Goal: Find contact information: Find contact information

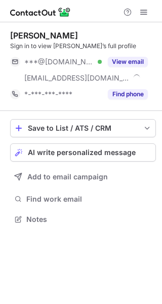
scroll to position [212, 162]
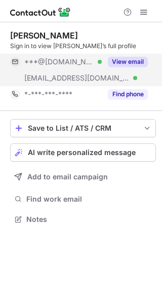
click at [121, 60] on button "View email" at bounding box center [128, 62] width 40 height 10
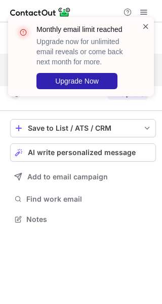
click at [146, 24] on span at bounding box center [146, 26] width 8 height 10
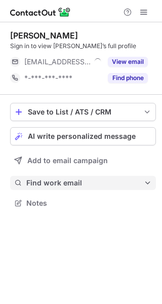
scroll to position [196, 162]
click at [62, 185] on span "Find work email" at bounding box center [84, 182] width 117 height 9
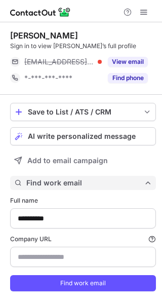
type input "**********"
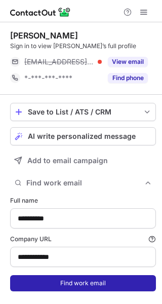
click at [68, 276] on button "Find work email" at bounding box center [83, 283] width 146 height 16
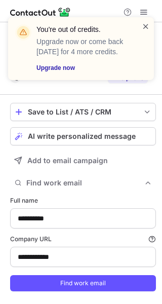
click at [143, 24] on span at bounding box center [146, 26] width 8 height 10
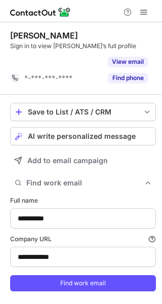
scroll to position [287, 155]
